Goal: Information Seeking & Learning: Learn about a topic

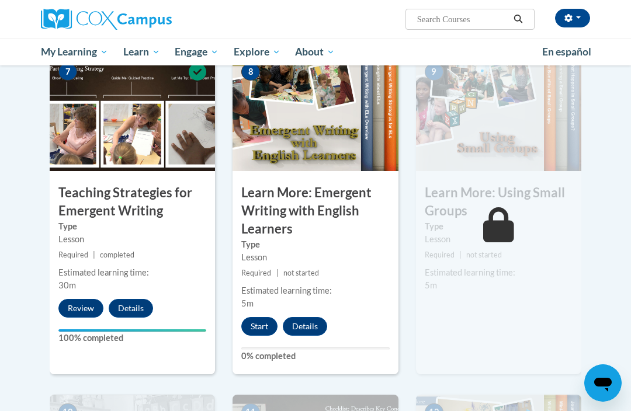
scroll to position [927, 0]
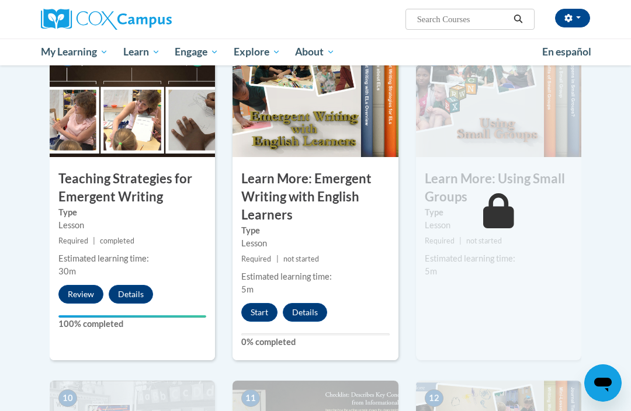
click at [255, 310] on button "Start" at bounding box center [259, 312] width 36 height 19
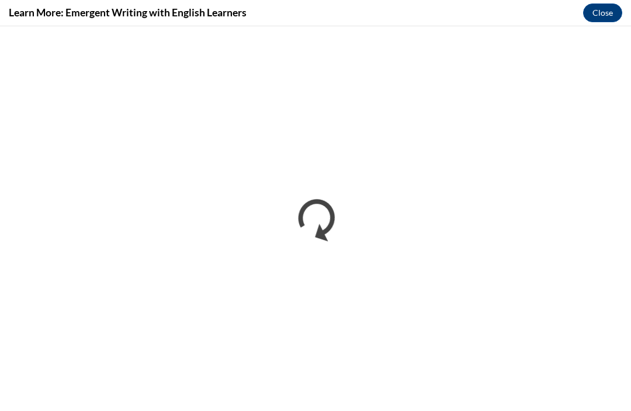
scroll to position [1043, 0]
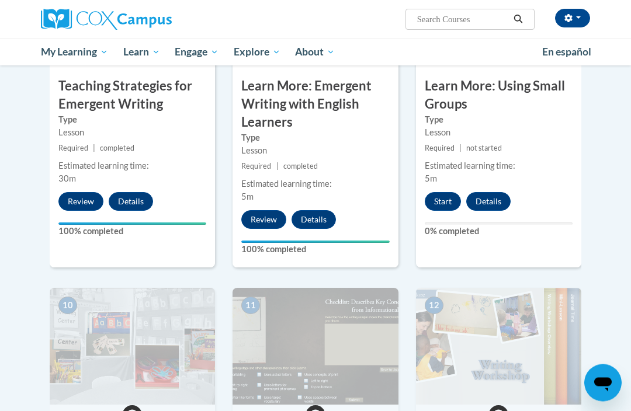
click at [443, 206] on button "Start" at bounding box center [443, 202] width 36 height 19
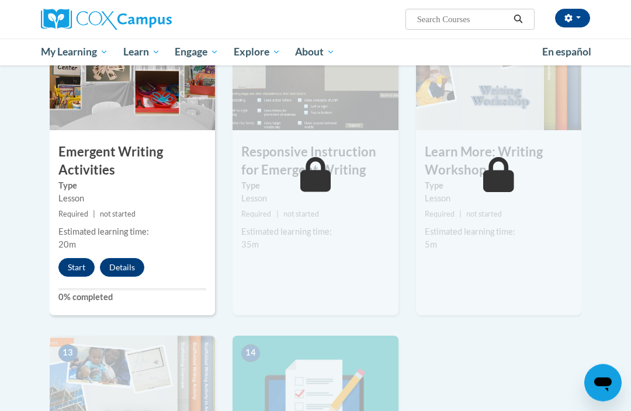
scroll to position [1294, 0]
click at [78, 258] on button "Start" at bounding box center [76, 267] width 36 height 19
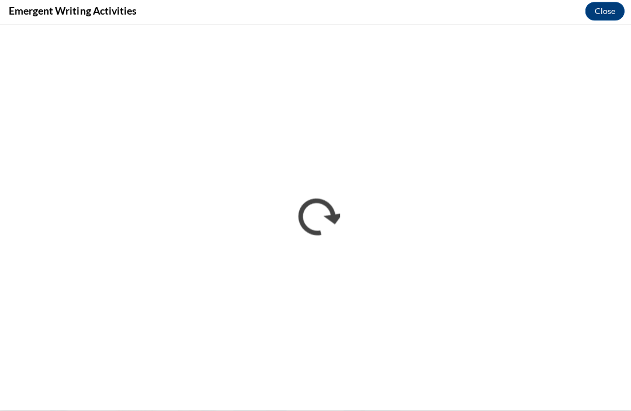
scroll to position [1309, 0]
